Goal: Find specific page/section: Find specific page/section

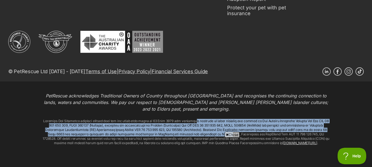
drag, startPoint x: 213, startPoint y: 118, endPoint x: 188, endPoint y: 93, distance: 35.2
click at [188, 93] on div "PetRescue acknowledges Traditional Owners of Country throughout [GEOGRAPHIC_DAT…" at bounding box center [186, 132] width 372 height 103
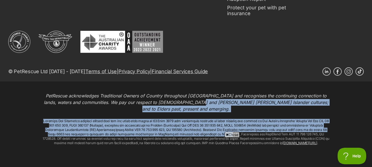
click at [35, 93] on div "PetRescue acknowledges Traditional Owners of Country throughout [GEOGRAPHIC_DAT…" at bounding box center [186, 102] width 372 height 20
